Goal: Task Accomplishment & Management: Use online tool/utility

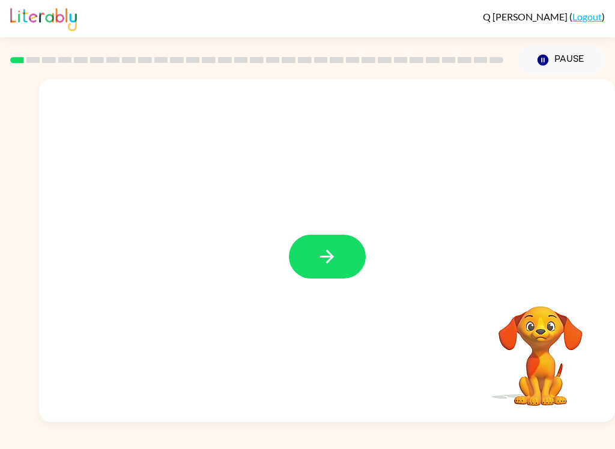
click at [330, 260] on icon "button" at bounding box center [327, 257] width 14 height 14
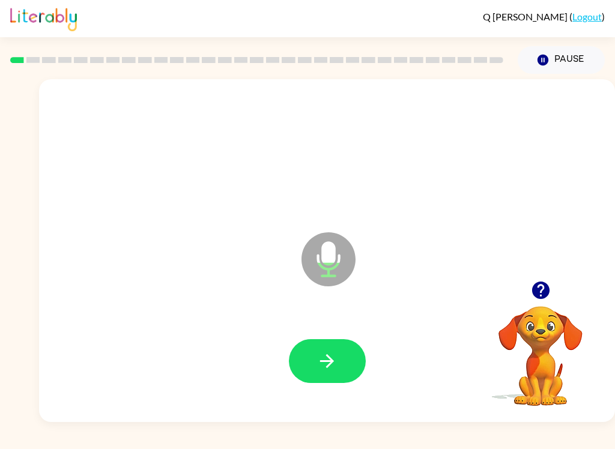
click at [337, 372] on button "button" at bounding box center [327, 361] width 77 height 44
click at [315, 369] on button "button" at bounding box center [327, 361] width 77 height 44
click at [337, 363] on button "button" at bounding box center [327, 361] width 77 height 44
click at [337, 360] on icon "button" at bounding box center [326, 361] width 21 height 21
click at [326, 366] on icon "button" at bounding box center [326, 361] width 21 height 21
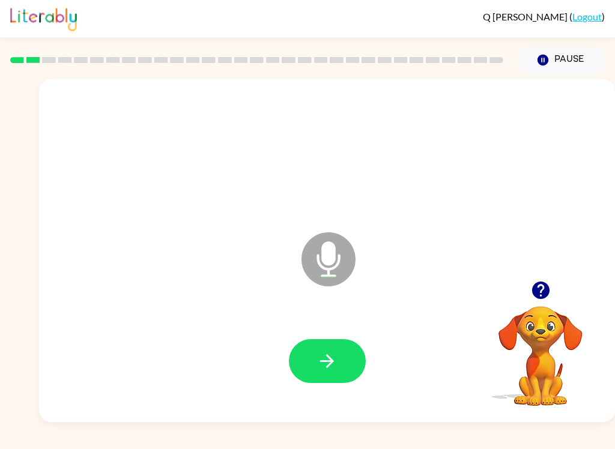
click at [323, 360] on icon "button" at bounding box center [326, 361] width 21 height 21
click at [330, 345] on button "button" at bounding box center [327, 361] width 77 height 44
click at [303, 363] on button "button" at bounding box center [327, 361] width 77 height 44
click at [355, 358] on button "button" at bounding box center [327, 361] width 77 height 44
click at [340, 362] on button "button" at bounding box center [327, 361] width 77 height 44
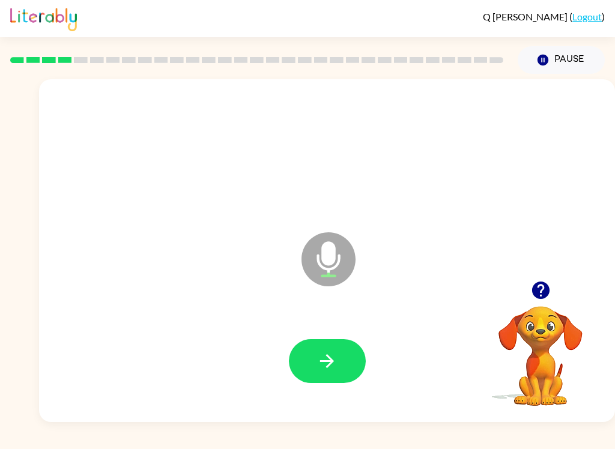
click at [331, 366] on icon "button" at bounding box center [326, 361] width 21 height 21
click at [324, 375] on button "button" at bounding box center [327, 361] width 77 height 44
click at [328, 346] on button "button" at bounding box center [327, 361] width 77 height 44
click at [318, 363] on icon "button" at bounding box center [326, 361] width 21 height 21
click at [330, 373] on button "button" at bounding box center [327, 361] width 77 height 44
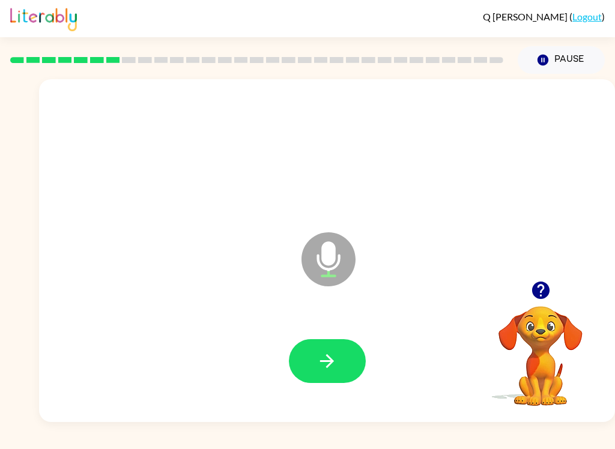
click at [322, 373] on button "button" at bounding box center [327, 361] width 77 height 44
click at [326, 354] on icon "button" at bounding box center [326, 361] width 21 height 21
click at [325, 356] on icon "button" at bounding box center [326, 361] width 21 height 21
click at [340, 365] on button "button" at bounding box center [327, 361] width 77 height 44
click at [328, 359] on icon "button" at bounding box center [326, 361] width 21 height 21
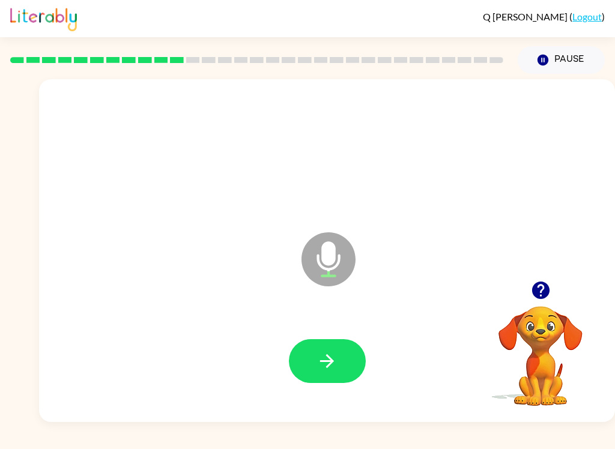
click at [319, 361] on icon "button" at bounding box center [326, 361] width 21 height 21
click at [325, 361] on icon "button" at bounding box center [327, 361] width 14 height 14
click at [310, 355] on button "button" at bounding box center [327, 361] width 77 height 44
click at [331, 364] on icon "button" at bounding box center [327, 361] width 14 height 14
click at [338, 363] on button "button" at bounding box center [327, 361] width 77 height 44
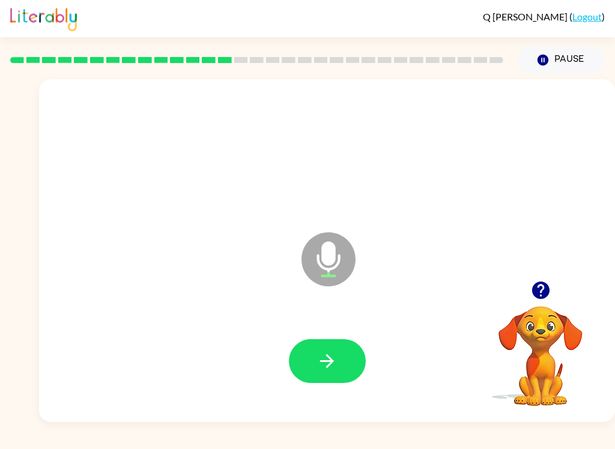
click at [305, 355] on button "button" at bounding box center [327, 361] width 77 height 44
click at [311, 364] on button "button" at bounding box center [327, 361] width 77 height 44
click at [313, 349] on button "button" at bounding box center [327, 361] width 77 height 44
click at [320, 375] on button "button" at bounding box center [327, 361] width 77 height 44
click at [328, 368] on icon "button" at bounding box center [326, 361] width 21 height 21
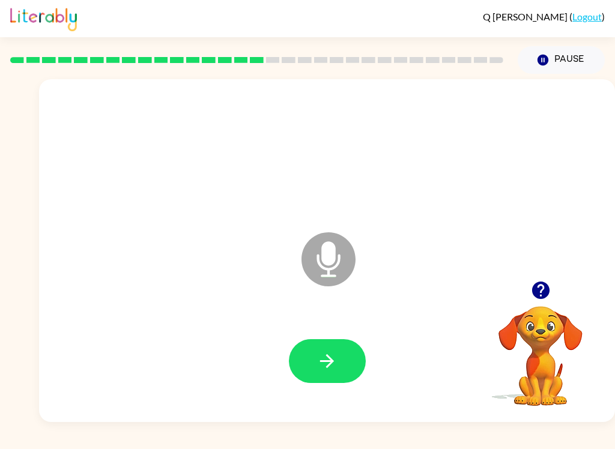
click at [342, 372] on button "button" at bounding box center [327, 361] width 77 height 44
click at [328, 363] on icon "button" at bounding box center [326, 361] width 21 height 21
click at [308, 361] on button "button" at bounding box center [327, 361] width 77 height 44
click at [330, 367] on icon "button" at bounding box center [326, 361] width 21 height 21
click at [325, 363] on icon "button" at bounding box center [326, 361] width 21 height 21
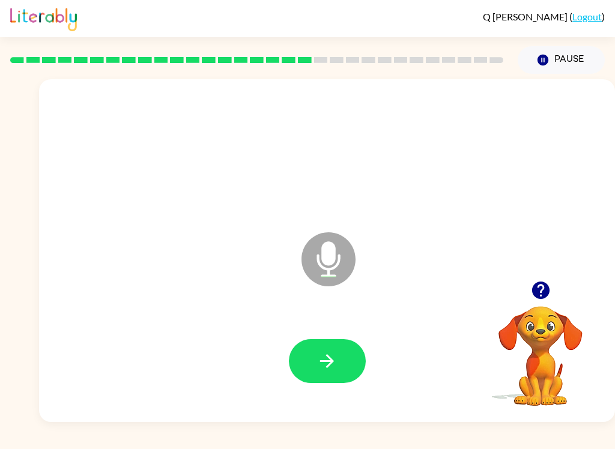
click at [328, 358] on icon "button" at bounding box center [326, 361] width 21 height 21
click at [325, 356] on icon "button" at bounding box center [326, 361] width 21 height 21
click at [305, 355] on button "button" at bounding box center [327, 361] width 77 height 44
click at [338, 354] on button "button" at bounding box center [327, 361] width 77 height 44
click at [340, 342] on button "button" at bounding box center [327, 361] width 77 height 44
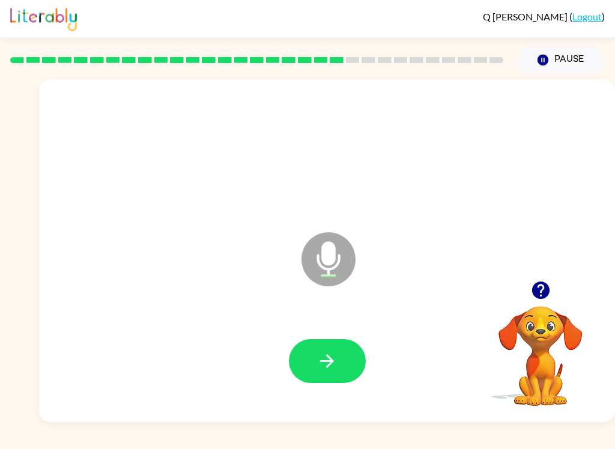
click at [341, 364] on button "button" at bounding box center [327, 361] width 77 height 44
click at [332, 358] on icon "button" at bounding box center [326, 361] width 21 height 21
click at [325, 355] on icon "button" at bounding box center [326, 361] width 21 height 21
click at [324, 364] on icon "button" at bounding box center [326, 361] width 21 height 21
click at [334, 349] on button "button" at bounding box center [327, 361] width 77 height 44
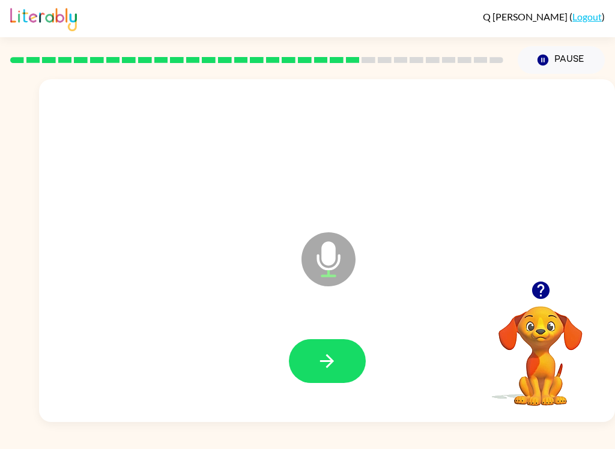
click at [334, 359] on icon "button" at bounding box center [326, 361] width 21 height 21
click at [331, 369] on icon "button" at bounding box center [326, 361] width 21 height 21
click at [327, 360] on icon "button" at bounding box center [326, 361] width 21 height 21
click at [312, 352] on button "button" at bounding box center [327, 361] width 77 height 44
click at [334, 365] on icon "button" at bounding box center [326, 361] width 21 height 21
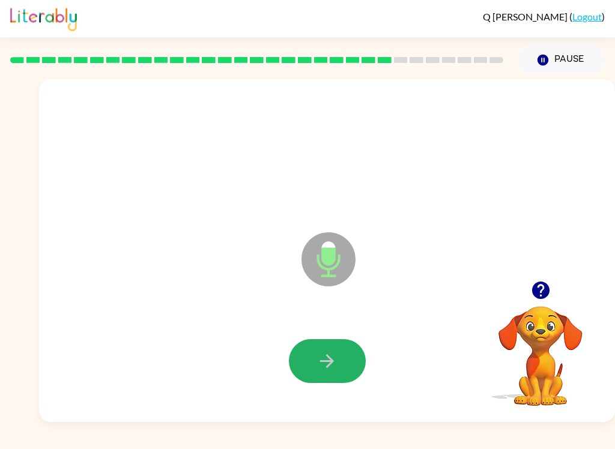
click at [327, 358] on icon "button" at bounding box center [326, 361] width 21 height 21
click at [332, 361] on icon "button" at bounding box center [327, 361] width 14 height 14
click at [322, 370] on icon "button" at bounding box center [326, 361] width 21 height 21
click at [332, 364] on icon "button" at bounding box center [326, 361] width 21 height 21
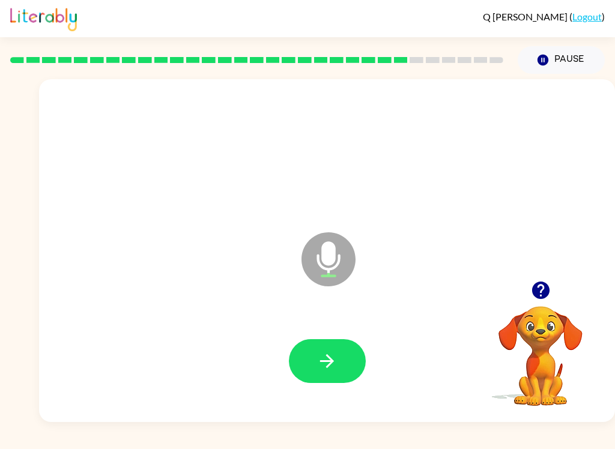
click at [326, 363] on icon "button" at bounding box center [326, 361] width 21 height 21
click at [328, 363] on icon "button" at bounding box center [326, 361] width 21 height 21
click at [319, 360] on icon "button" at bounding box center [326, 361] width 21 height 21
click at [338, 356] on button "button" at bounding box center [327, 361] width 77 height 44
click at [335, 364] on icon "button" at bounding box center [326, 361] width 21 height 21
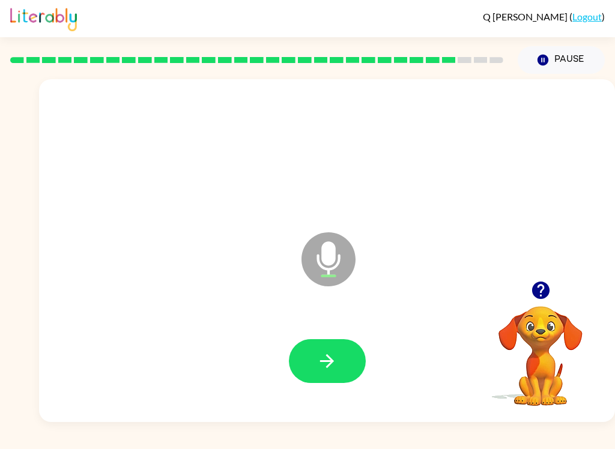
click at [312, 355] on button "button" at bounding box center [327, 361] width 77 height 44
click at [325, 356] on icon "button" at bounding box center [326, 361] width 21 height 21
click at [319, 364] on icon "button" at bounding box center [326, 361] width 21 height 21
click at [335, 361] on icon "button" at bounding box center [326, 361] width 21 height 21
click at [315, 373] on button "button" at bounding box center [327, 361] width 77 height 44
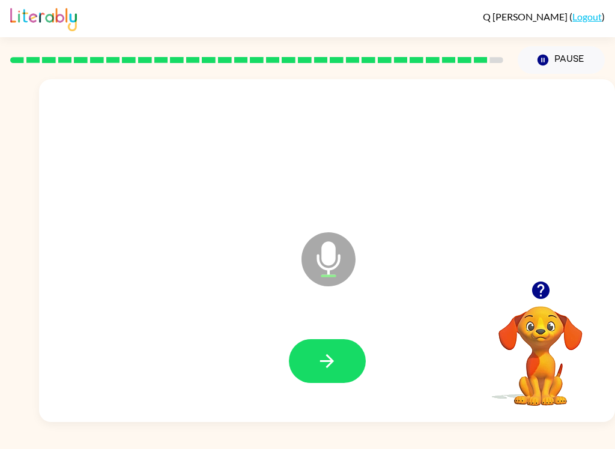
click at [345, 353] on button "button" at bounding box center [327, 361] width 77 height 44
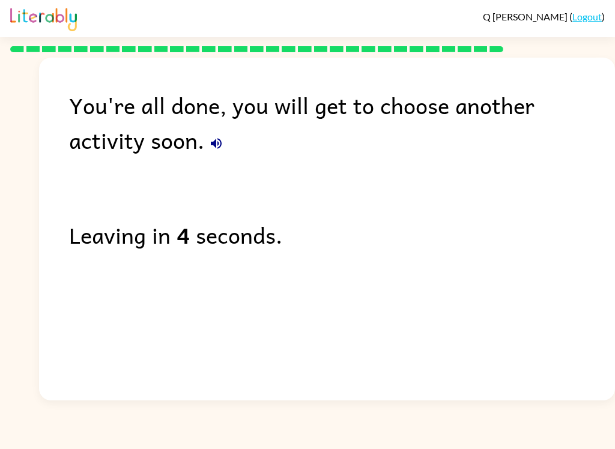
click at [144, 135] on div "You're all done, you will get to choose another activity soon." at bounding box center [342, 123] width 546 height 70
click at [211, 145] on icon "button" at bounding box center [216, 143] width 11 height 11
